Goal: Find specific page/section: Find specific page/section

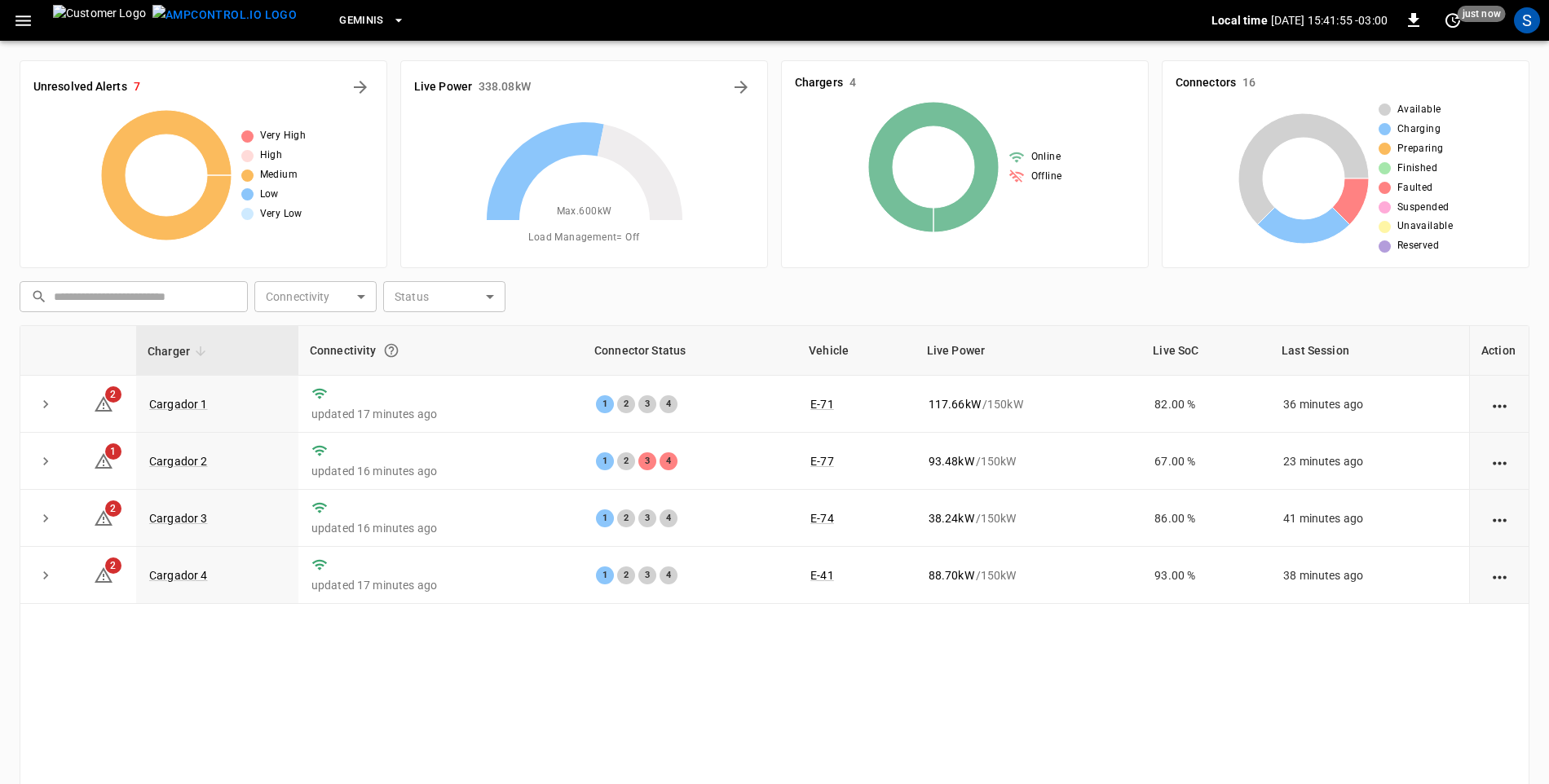
click at [774, 675] on div "Charger Connectivity Connector Status Vehicle Live Power Live SoC Last Session …" at bounding box center [775, 599] width 1510 height 549
click at [813, 650] on div "Charger Connectivity Connector Status Vehicle Live Power Live SoC Last Session …" at bounding box center [775, 599] width 1510 height 549
